Goal: Ask a question

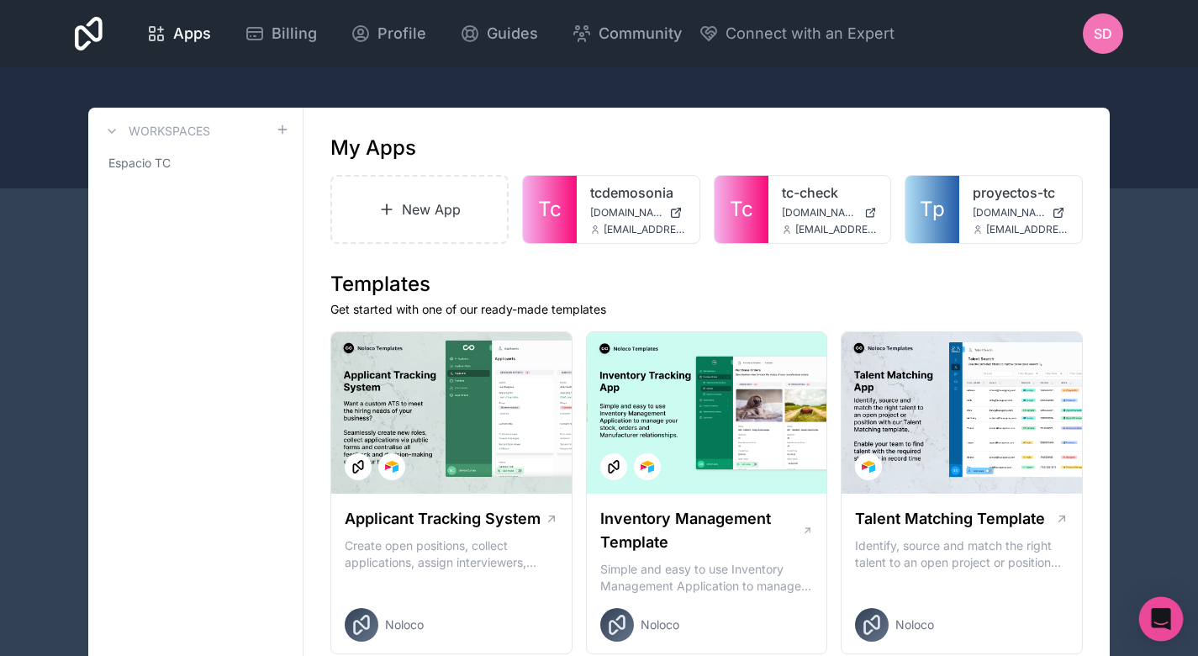
click at [1170, 621] on div "Open Intercom Messenger" at bounding box center [1161, 619] width 45 height 45
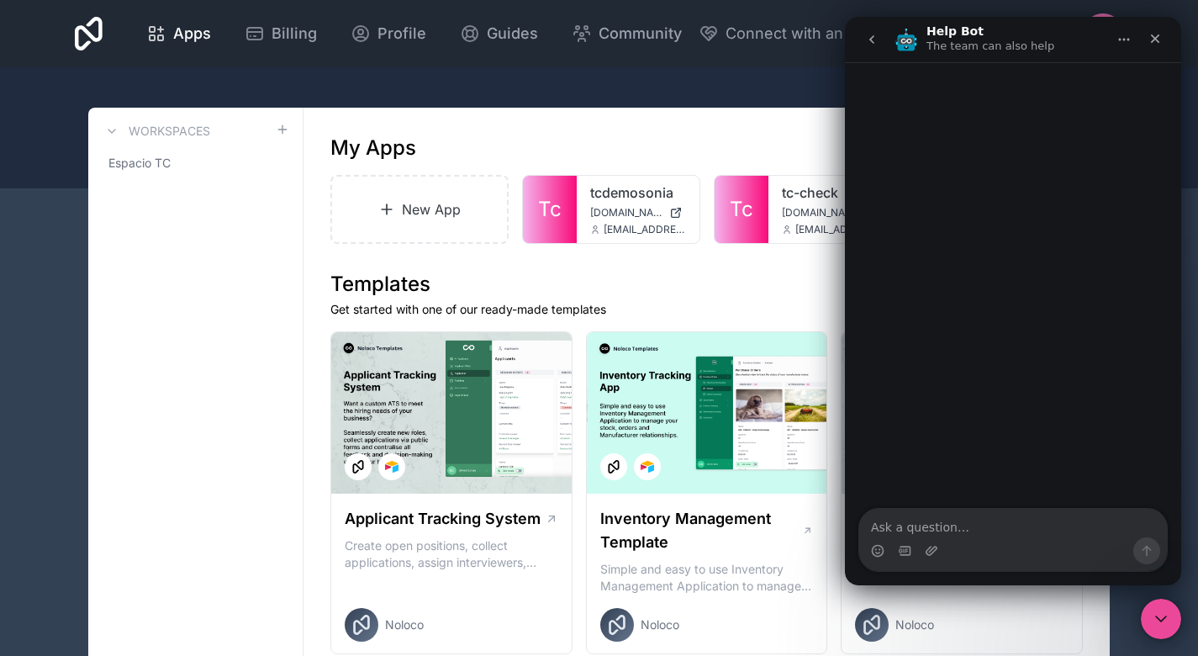
type textarea "I"
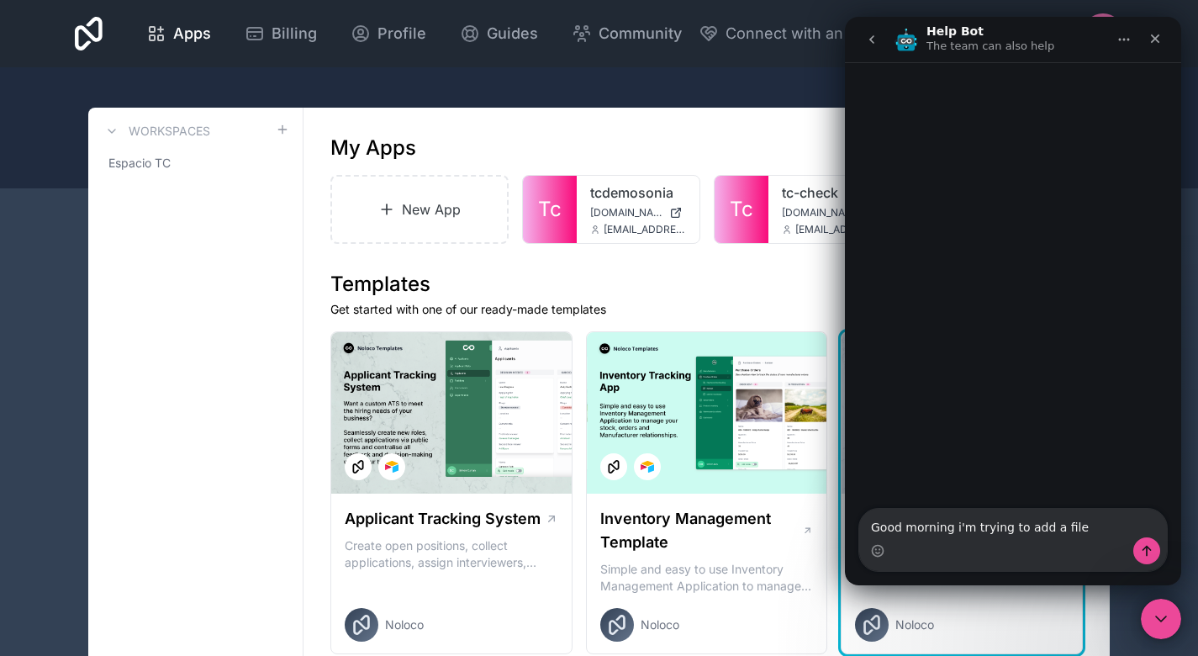
type textarea "Good morning i'm trying to add a file"
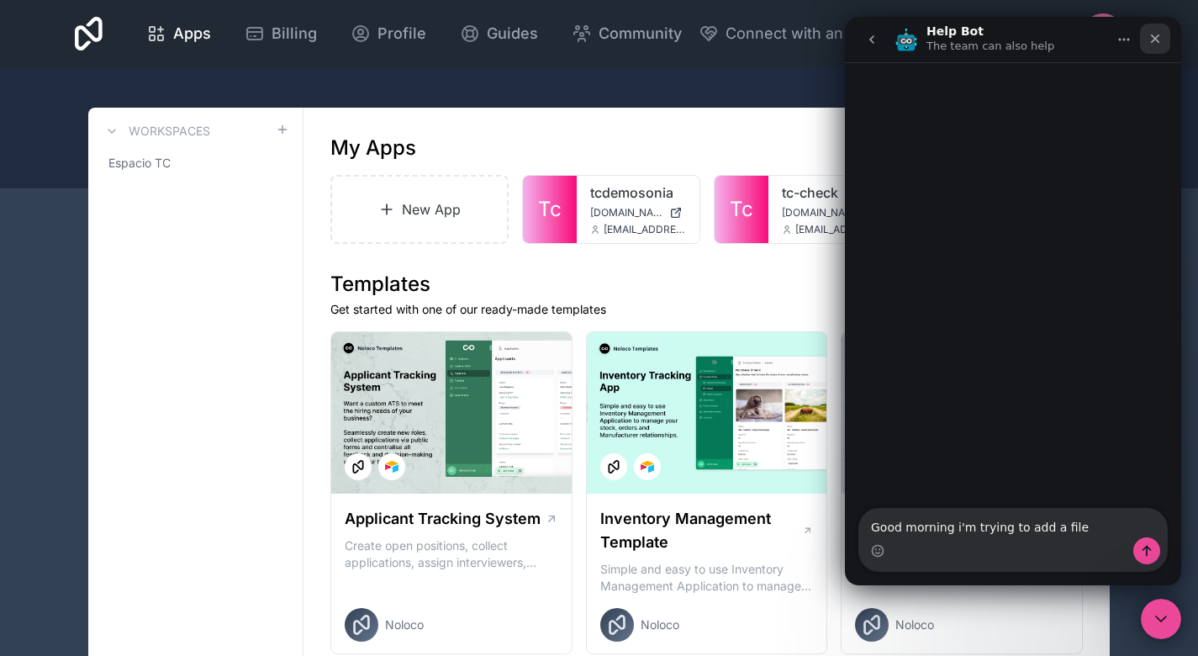
click at [1149, 41] on icon "Close" at bounding box center [1154, 38] width 13 height 13
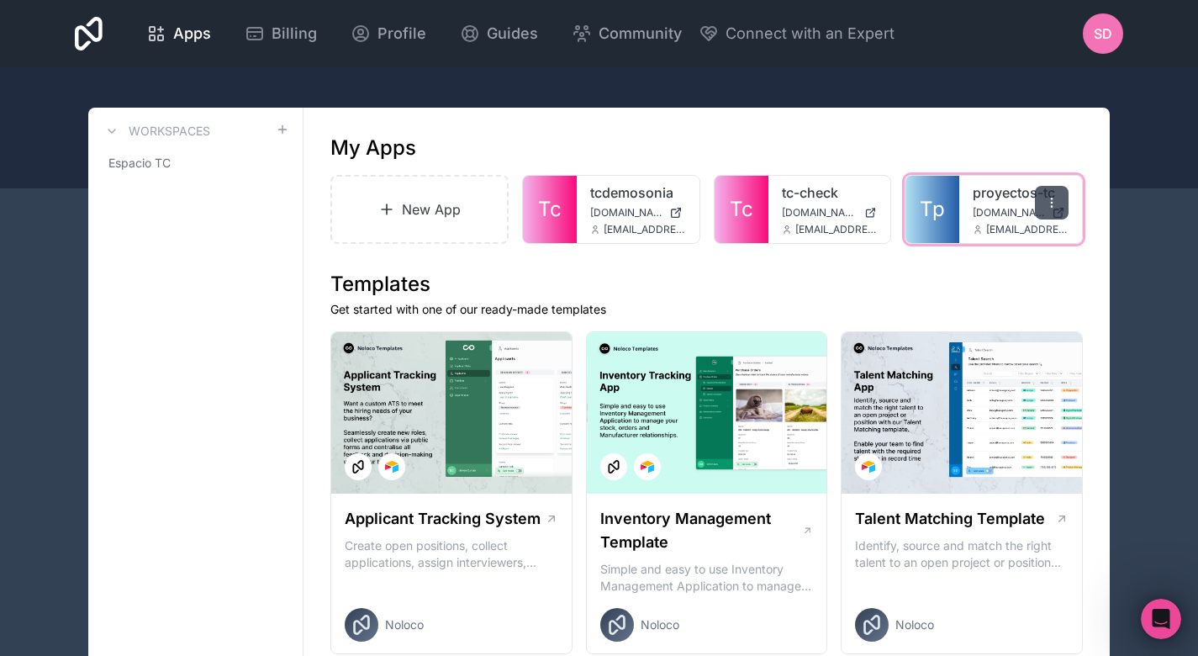
click at [1047, 205] on icon at bounding box center [1051, 202] width 13 height 13
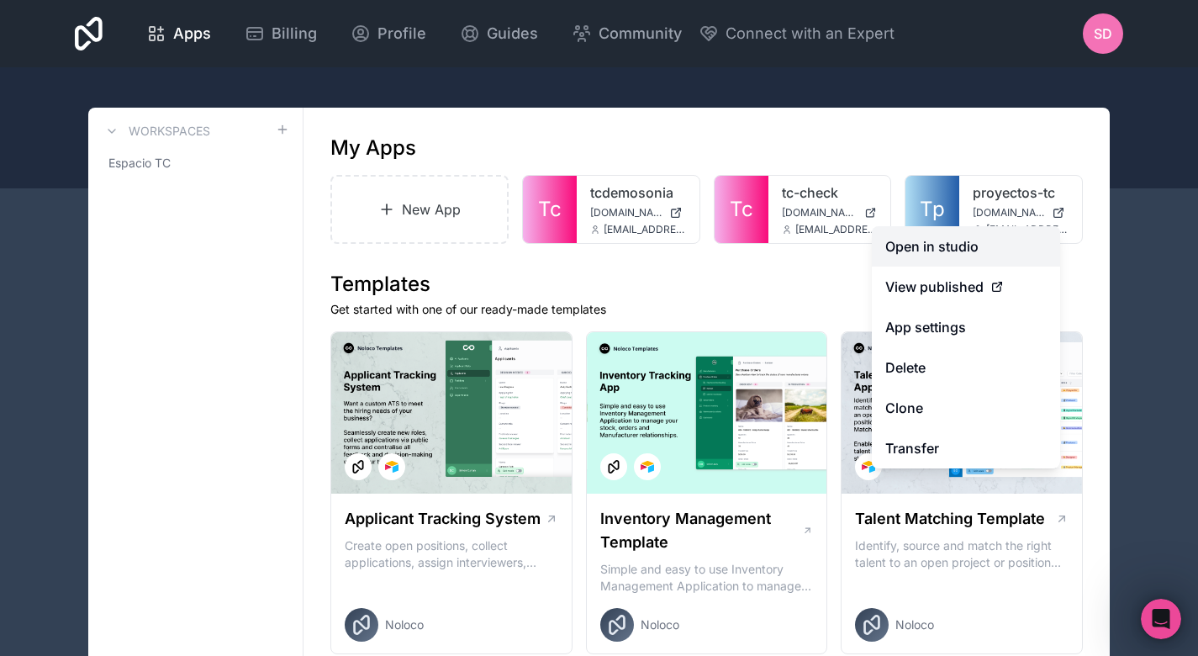
click at [990, 246] on link "Open in studio" at bounding box center [966, 246] width 188 height 40
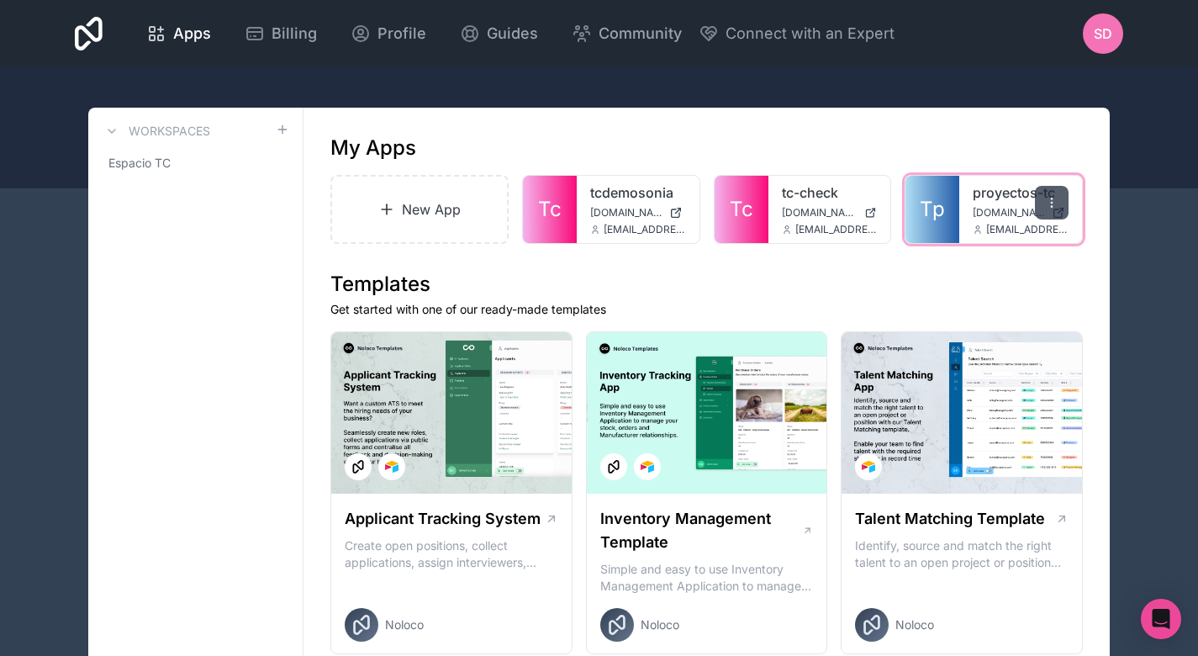
click at [1062, 196] on div at bounding box center [1052, 203] width 34 height 34
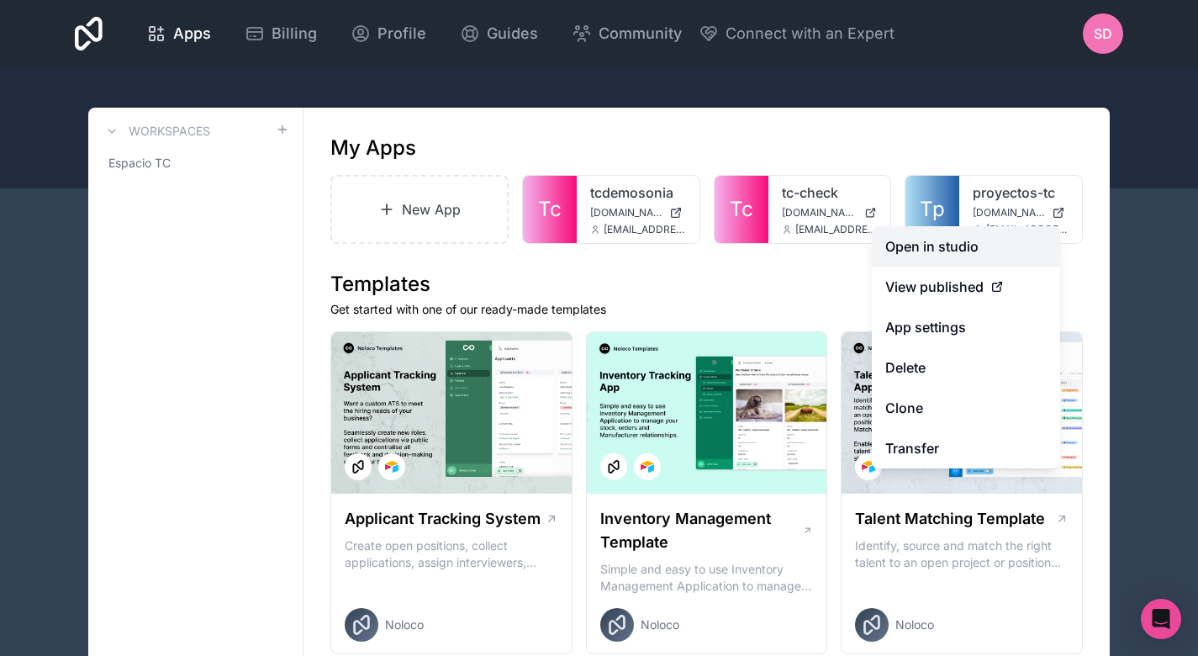
click at [985, 250] on link "Open in studio" at bounding box center [966, 246] width 188 height 40
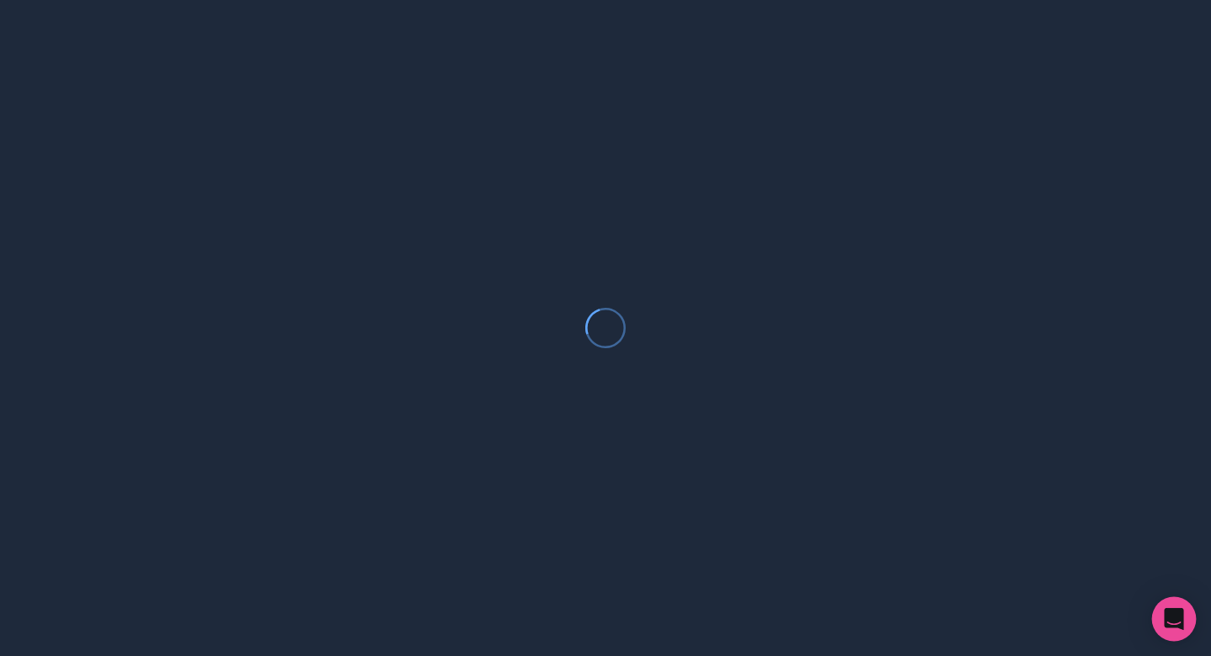
click at [1174, 620] on icon "Open Intercom Messenger" at bounding box center [1173, 619] width 19 height 22
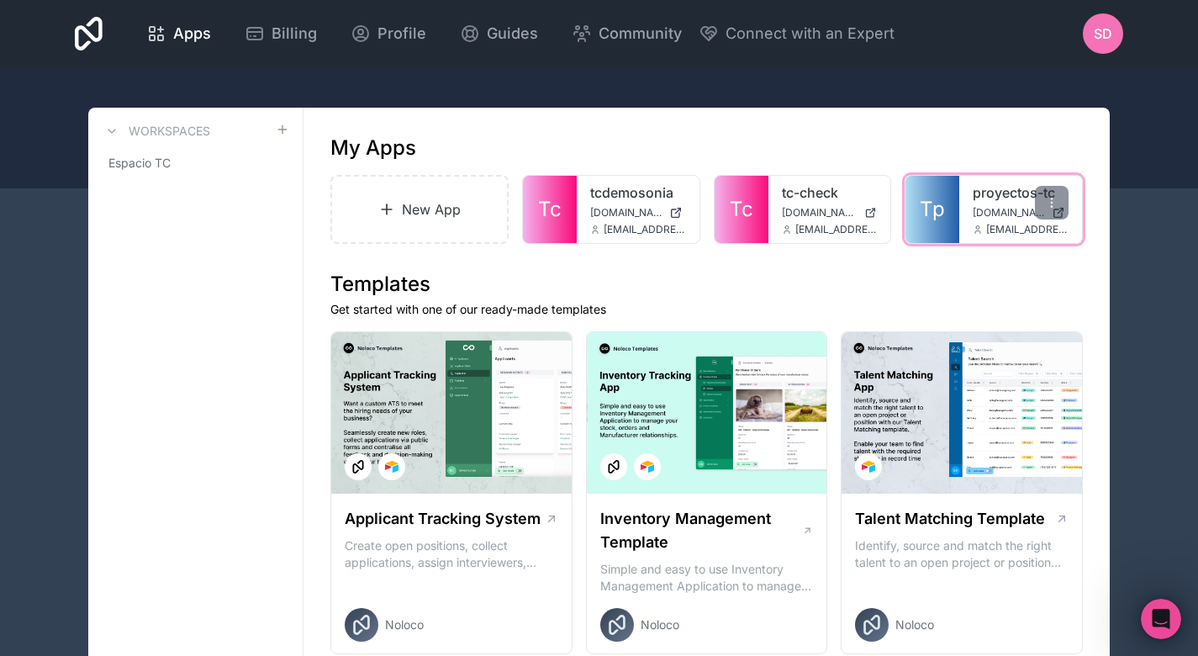
click at [982, 197] on link "proyectos-tc" at bounding box center [1021, 192] width 96 height 20
